Goal: Navigation & Orientation: Find specific page/section

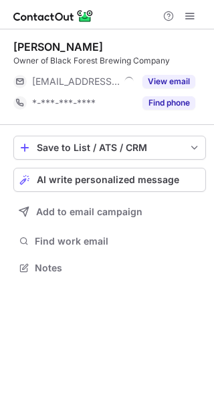
scroll to position [259, 214]
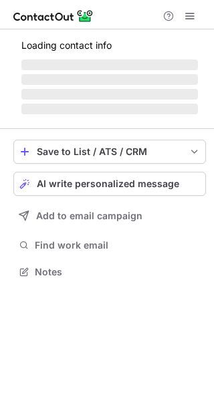
scroll to position [259, 214]
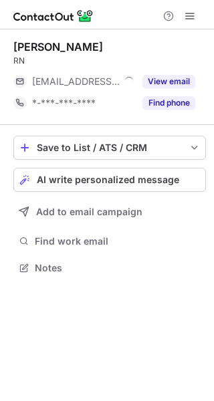
scroll to position [259, 214]
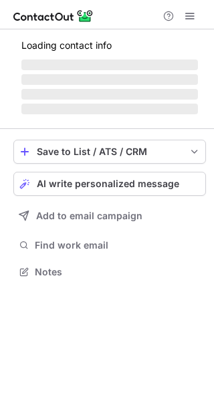
scroll to position [259, 214]
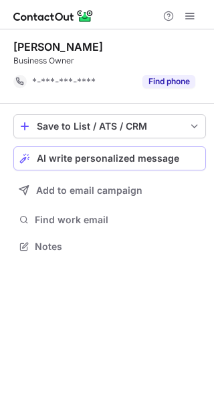
scroll to position [237, 214]
